Goal: Transaction & Acquisition: Subscribe to service/newsletter

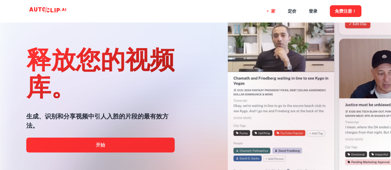
click at [93, 145] on div at bounding box center [195, 170] width 313 height 124
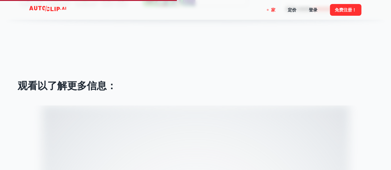
scroll to position [742, 0]
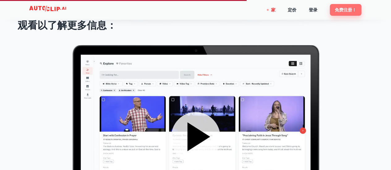
click at [343, 10] on font "免费注册！" at bounding box center [346, 10] width 22 height 5
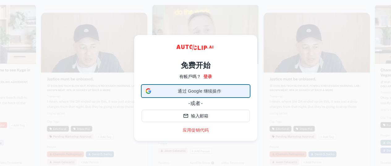
click at [208, 89] on div "通过 Google 继续操作 通过 Google 继续操作。在新标签页中打开" at bounding box center [196, 91] width 100 height 12
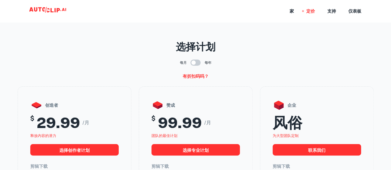
click at [104, 40] on p "选择计划" at bounding box center [196, 47] width 356 height 15
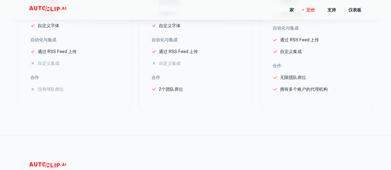
scroll to position [182, 0]
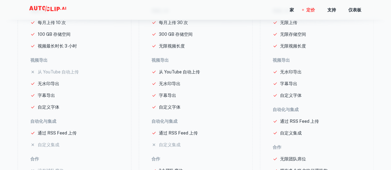
click at [284, 11] on div "家 定价 支持 仪表板" at bounding box center [195, 10] width 371 height 20
drag, startPoint x: 285, startPoint y: 11, endPoint x: 288, endPoint y: 10, distance: 3.2
click at [286, 11] on div "家 定价 支持 仪表板" at bounding box center [195, 10] width 371 height 20
click at [288, 10] on div "家 定价 支持 仪表板" at bounding box center [195, 10] width 371 height 20
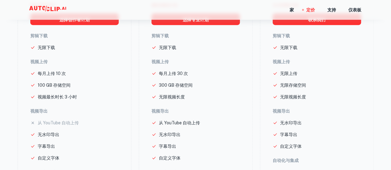
scroll to position [0, 0]
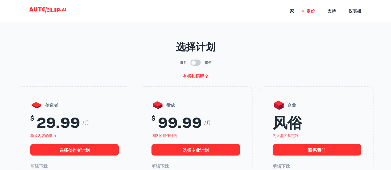
click at [44, 10] on icon at bounding box center [49, 11] width 62 height 12
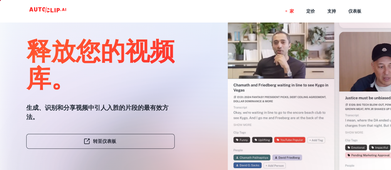
scroll to position [31, 0]
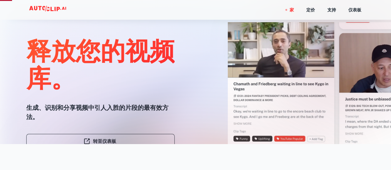
click at [99, 139] on div at bounding box center [195, 170] width 313 height 124
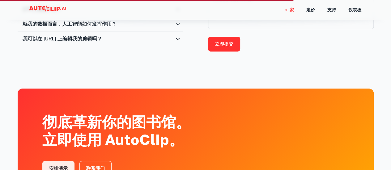
scroll to position [1079, 0]
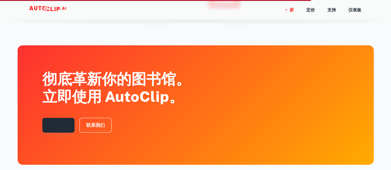
click at [58, 124] on font "安排演示" at bounding box center [58, 125] width 19 height 5
click at [62, 125] on font "安排演示" at bounding box center [58, 125] width 19 height 5
